Goal: Information Seeking & Learning: Understand process/instructions

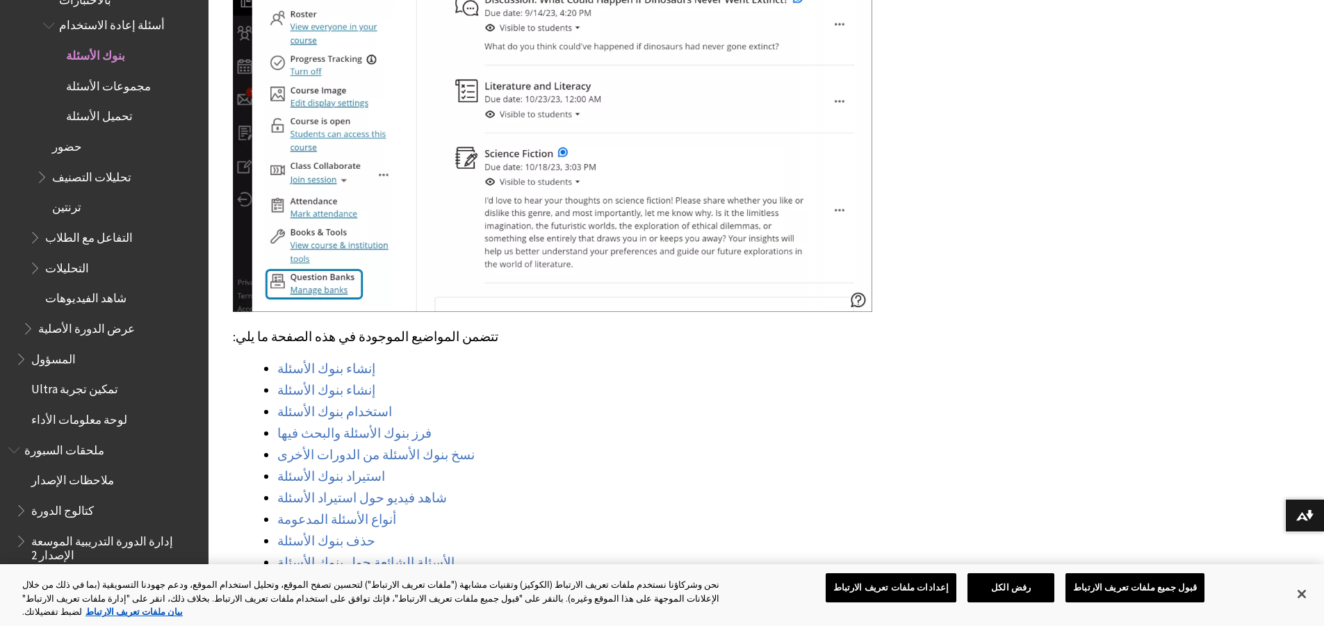
scroll to position [904, 0]
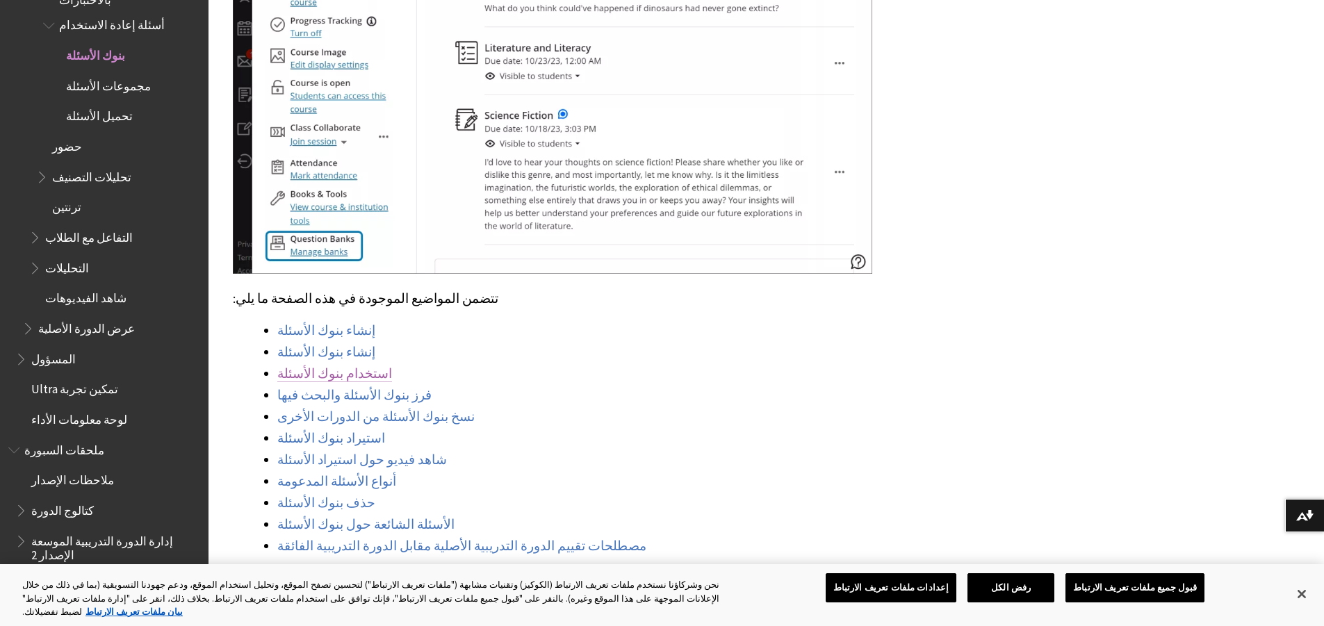
click at [337, 366] on font "استخدام بنوك الأسئلة" at bounding box center [334, 374] width 115 height 16
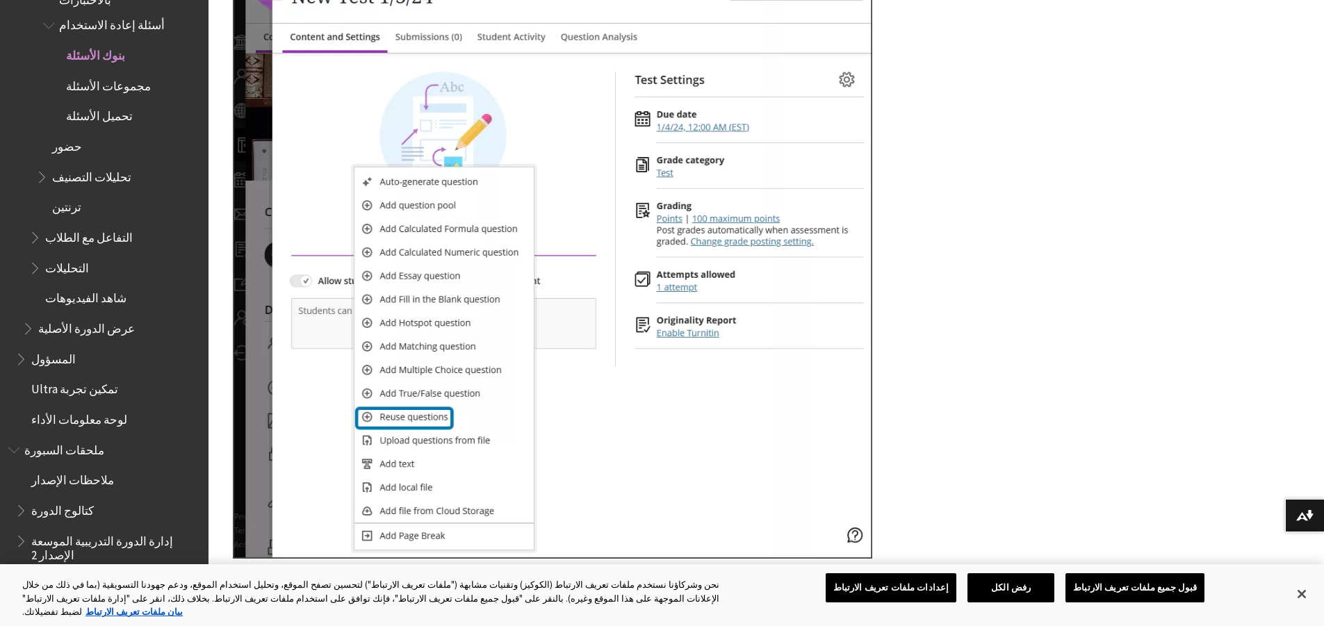
scroll to position [4990, 0]
click at [1290, 601] on button "يغلق" at bounding box center [1302, 594] width 31 height 31
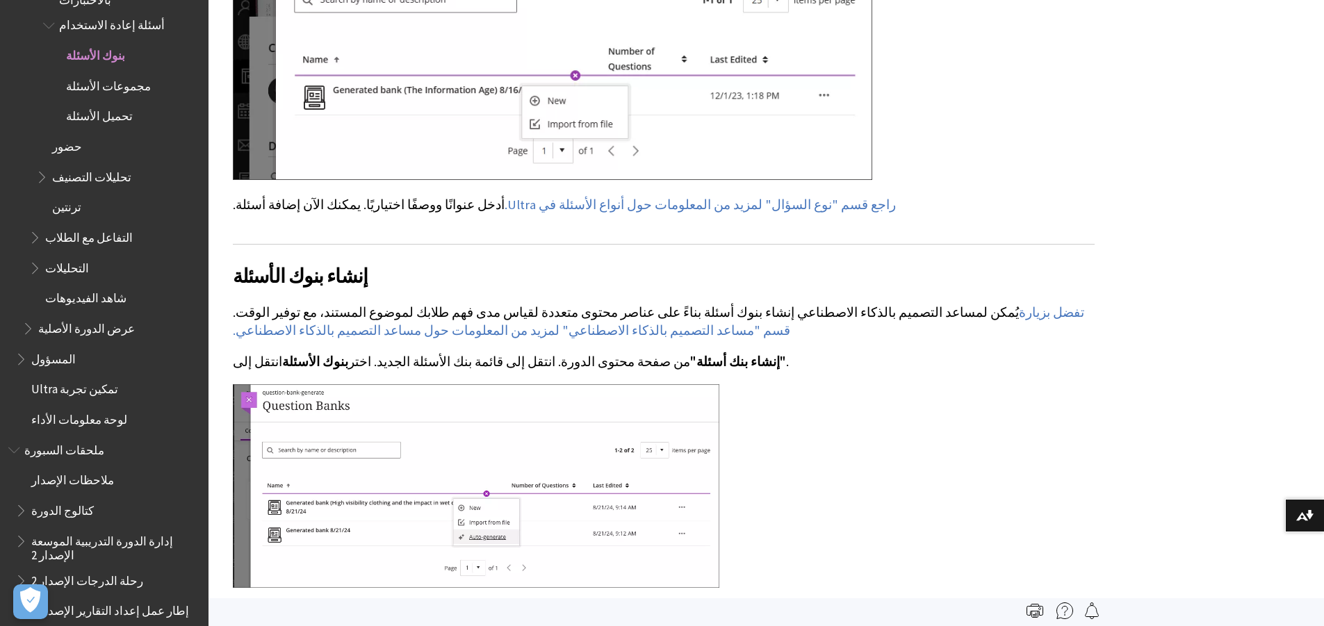
scroll to position [2071, 0]
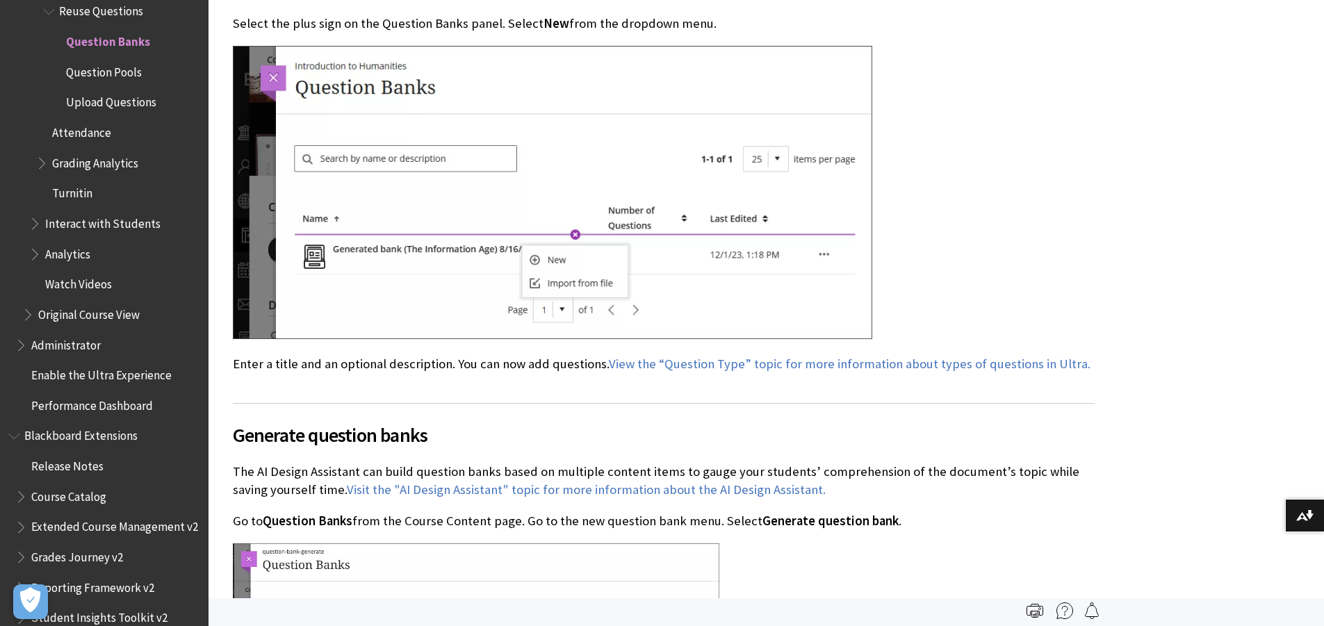
scroll to position [1738, 0]
